Goal: Register for event/course

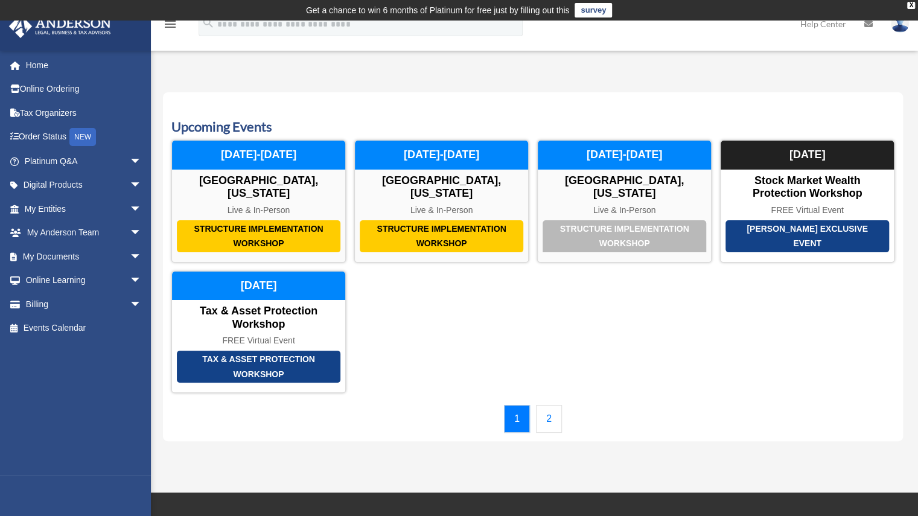
click at [555, 405] on link "2" at bounding box center [549, 419] width 26 height 28
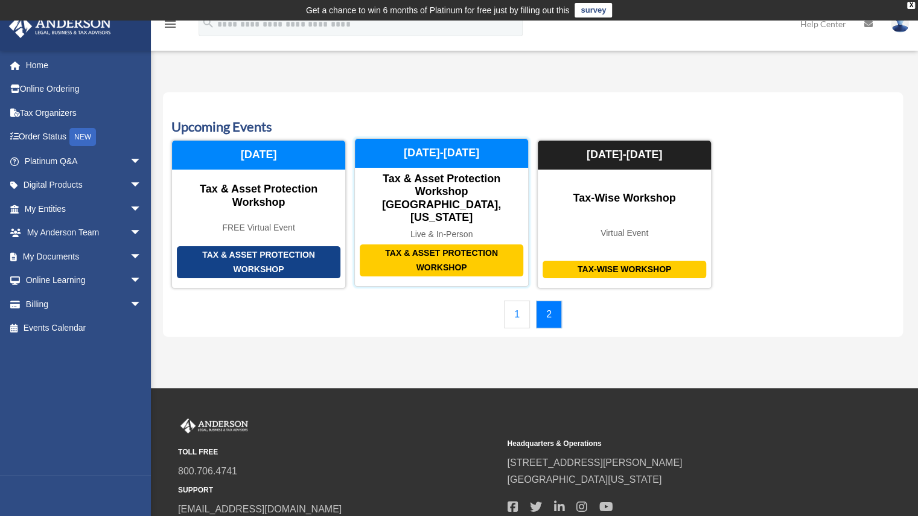
click at [433, 245] on div "Tax & Asset Protection Workshop" at bounding box center [442, 261] width 164 height 32
